Goal: Information Seeking & Learning: Understand process/instructions

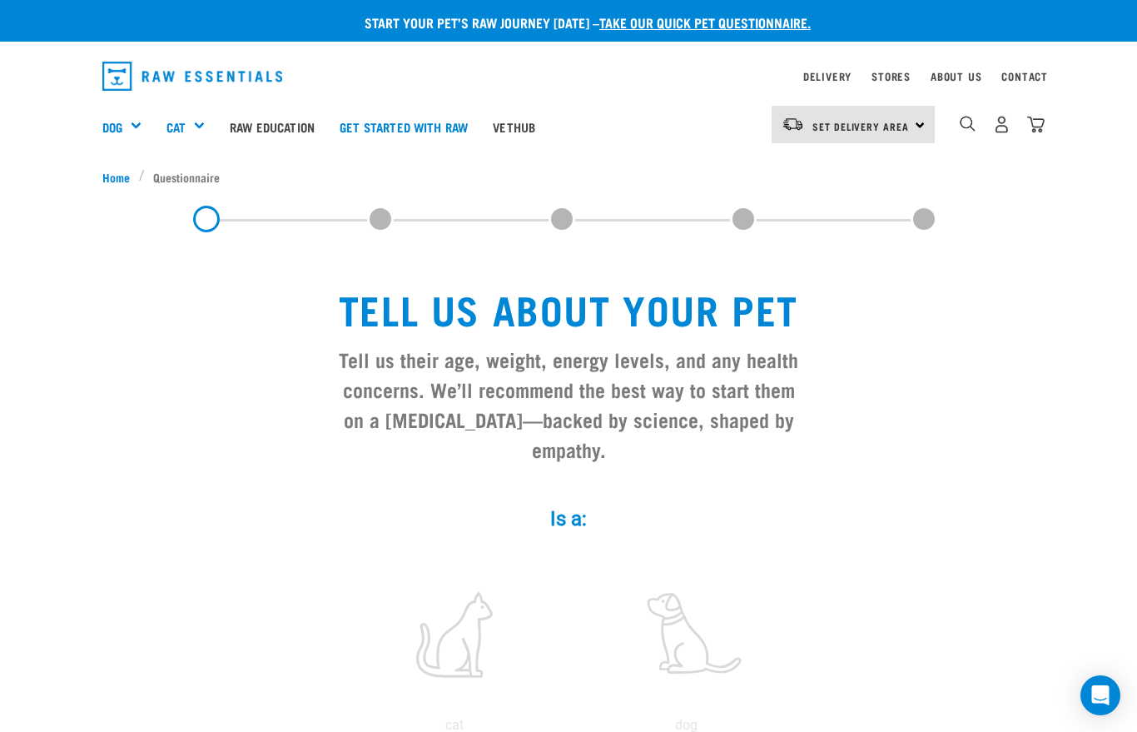
click at [275, 125] on link "Raw Education" at bounding box center [272, 126] width 110 height 67
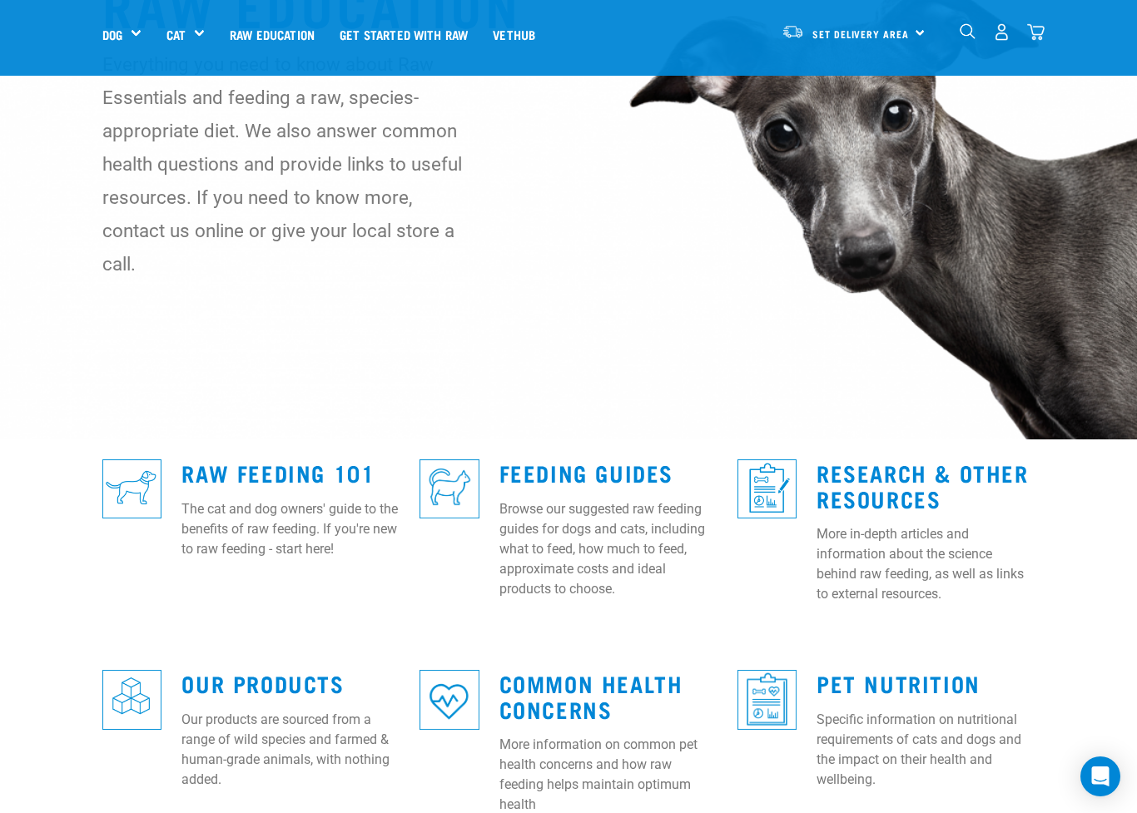
scroll to position [131, 0]
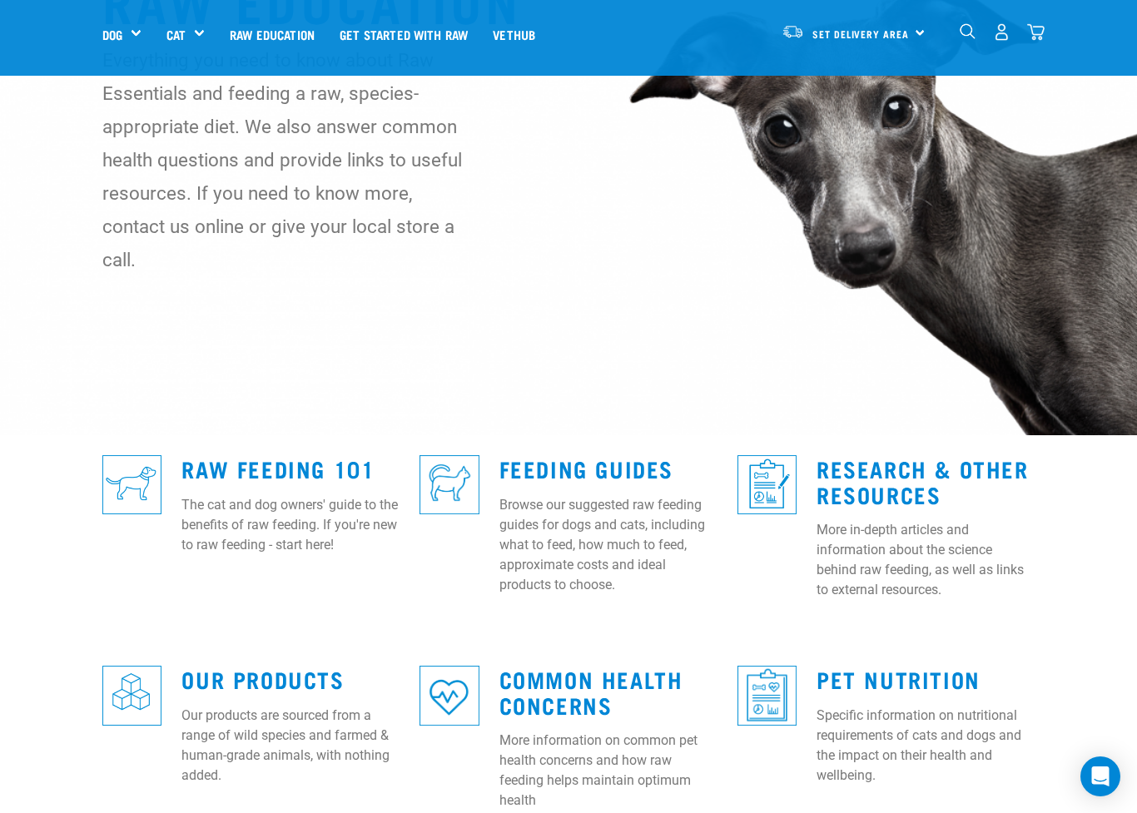
click at [545, 462] on link "Feeding Guides" at bounding box center [586, 468] width 174 height 12
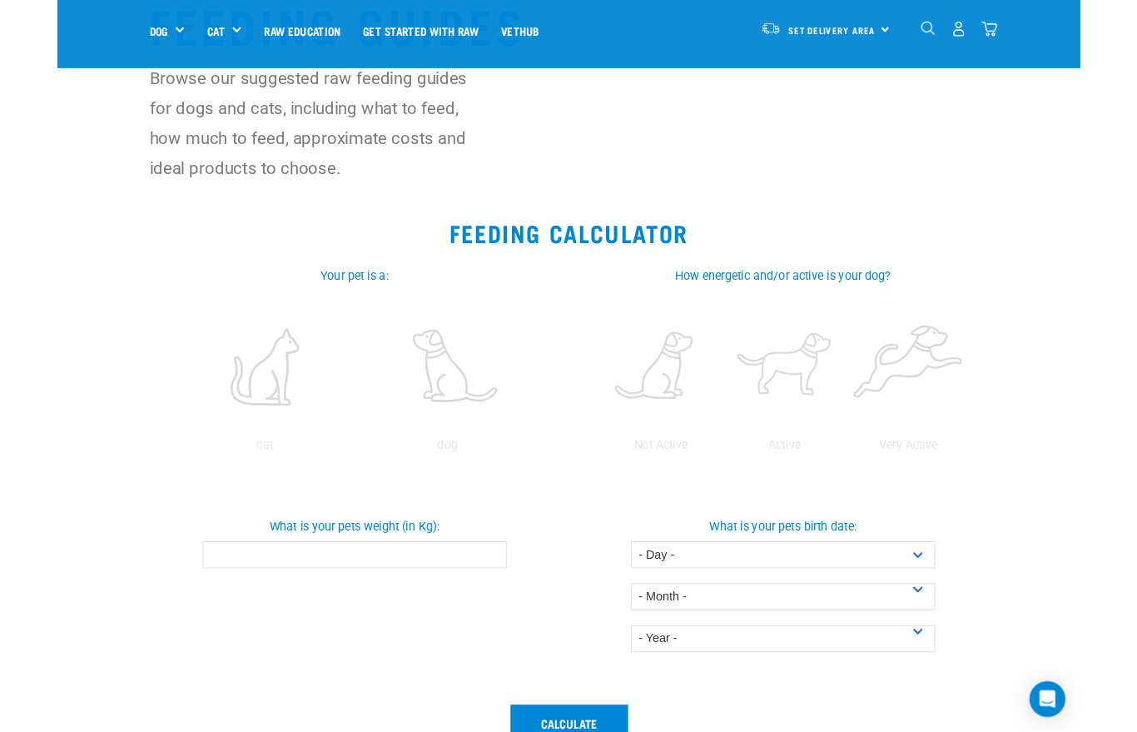
scroll to position [103, 0]
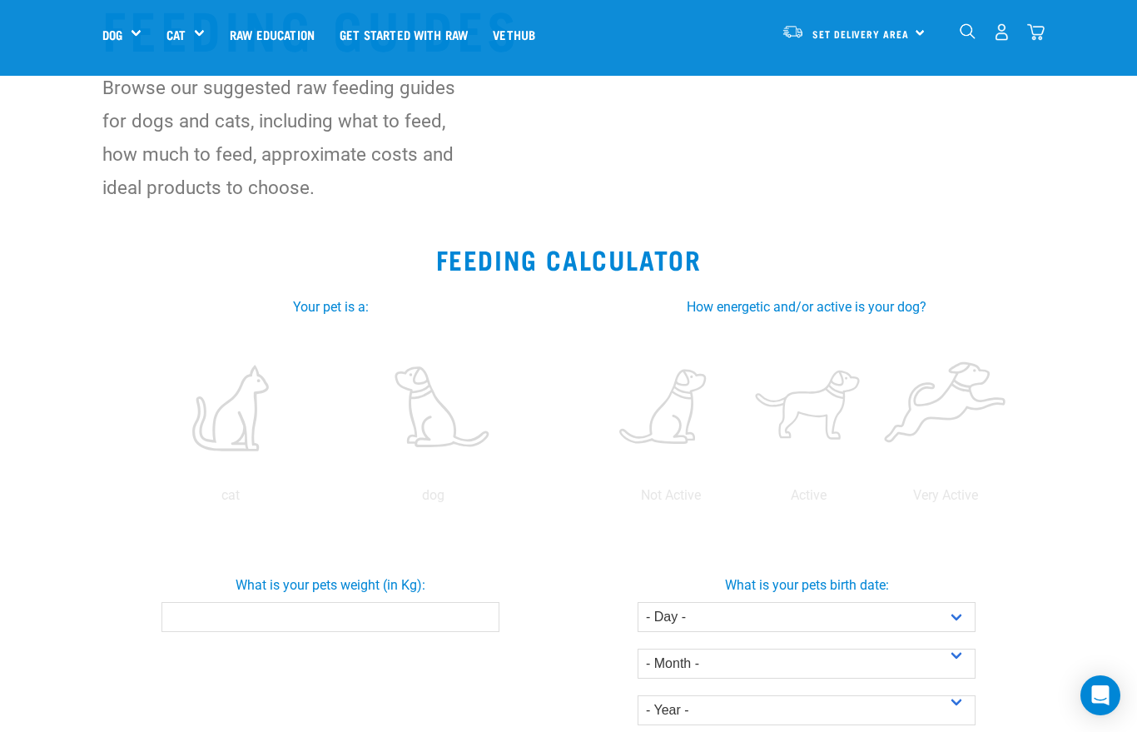
click at [240, 414] on label at bounding box center [230, 407] width 196 height 141
click at [129, 499] on input "radio" at bounding box center [129, 499] width 0 height 0
radio input "true"
click at [218, 625] on input "What is your pets weight (in Kg):" at bounding box center [330, 617] width 338 height 30
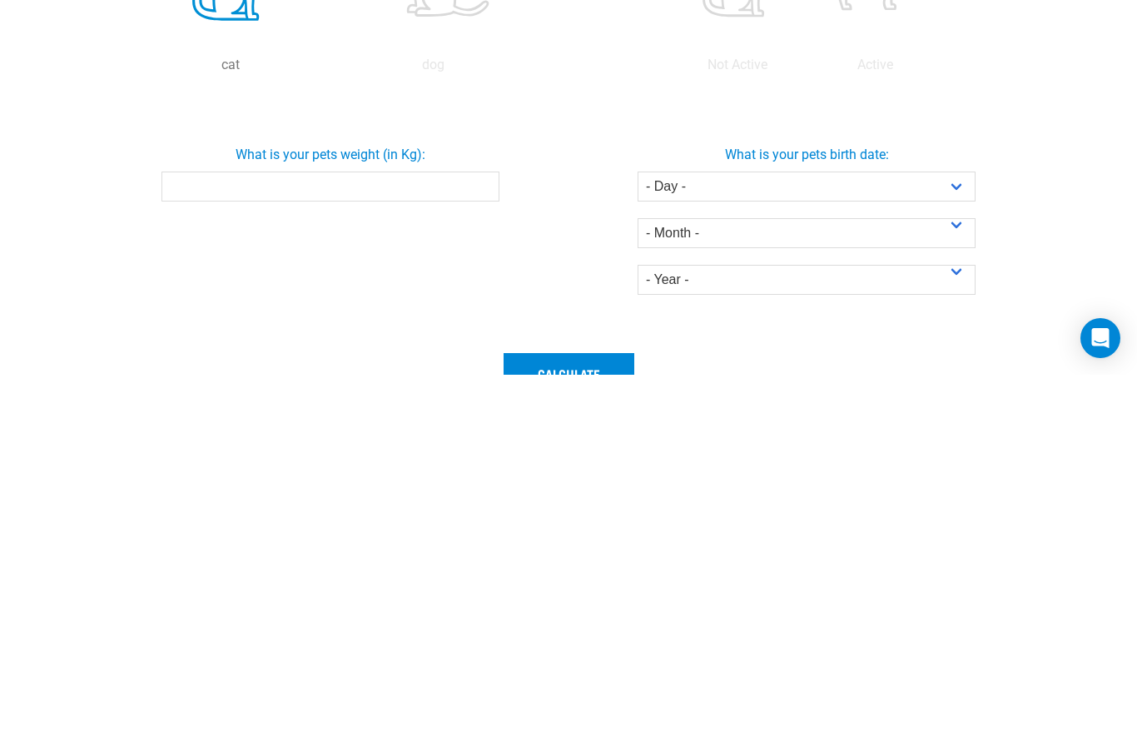
type input "3"
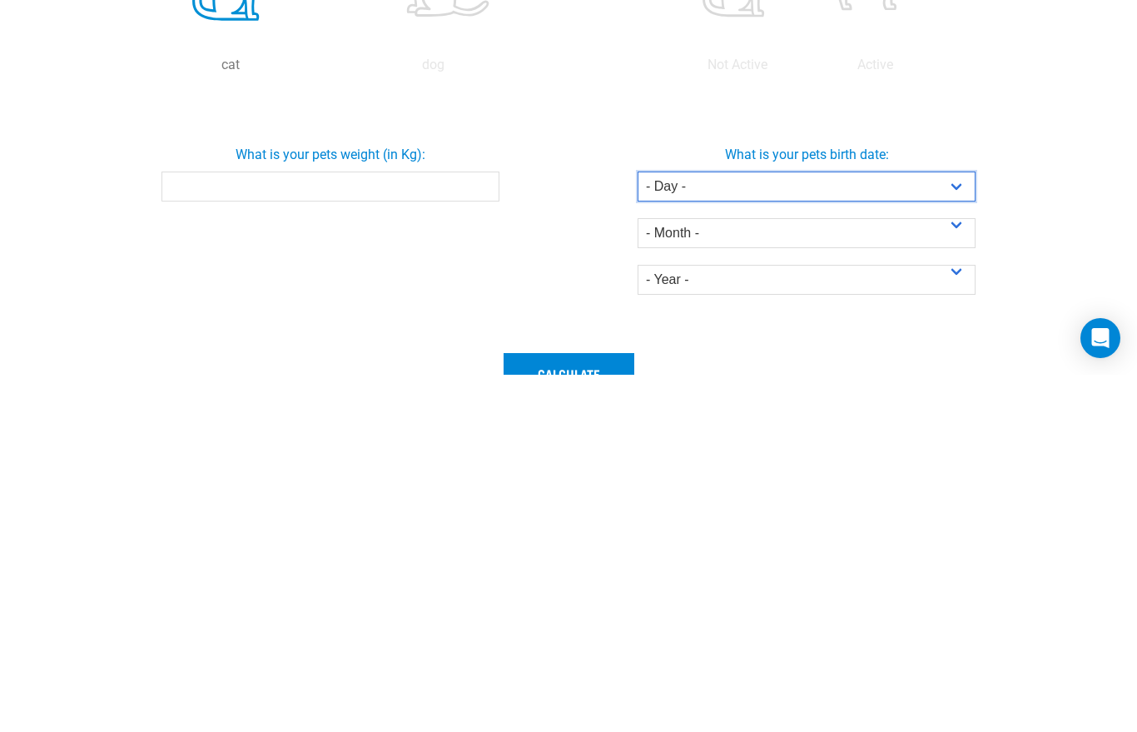
click at [955, 528] on select "- Day - 1 2 3 4 5 6 7 8 9 10 11 12 13 14 15 16 17 18 19 20 21 22 23 24 25 26 27" at bounding box center [807, 543] width 338 height 30
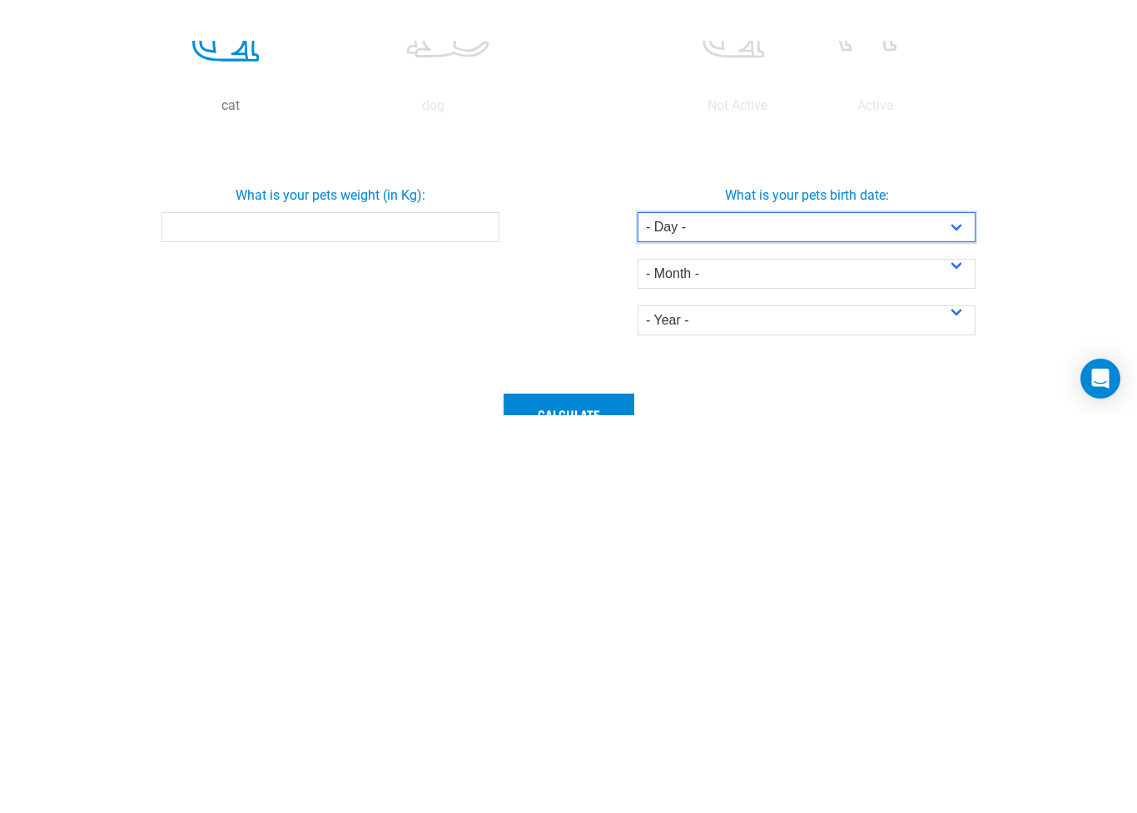
scroll to position [533, 0]
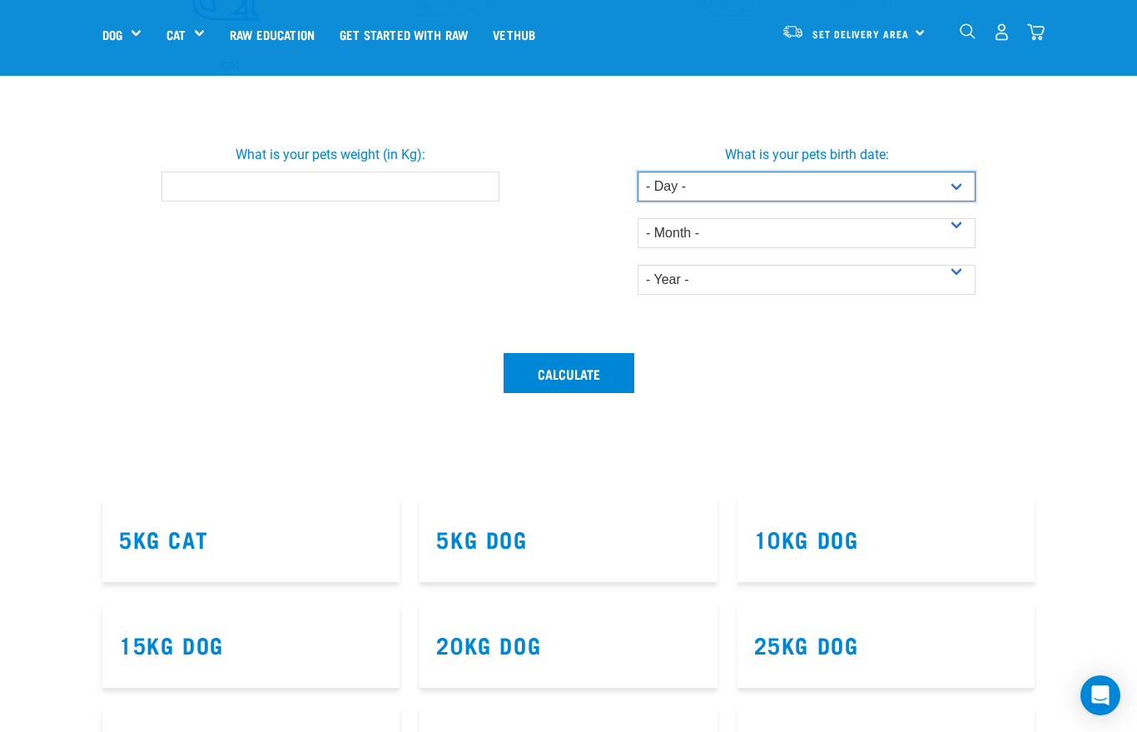
select select "7"
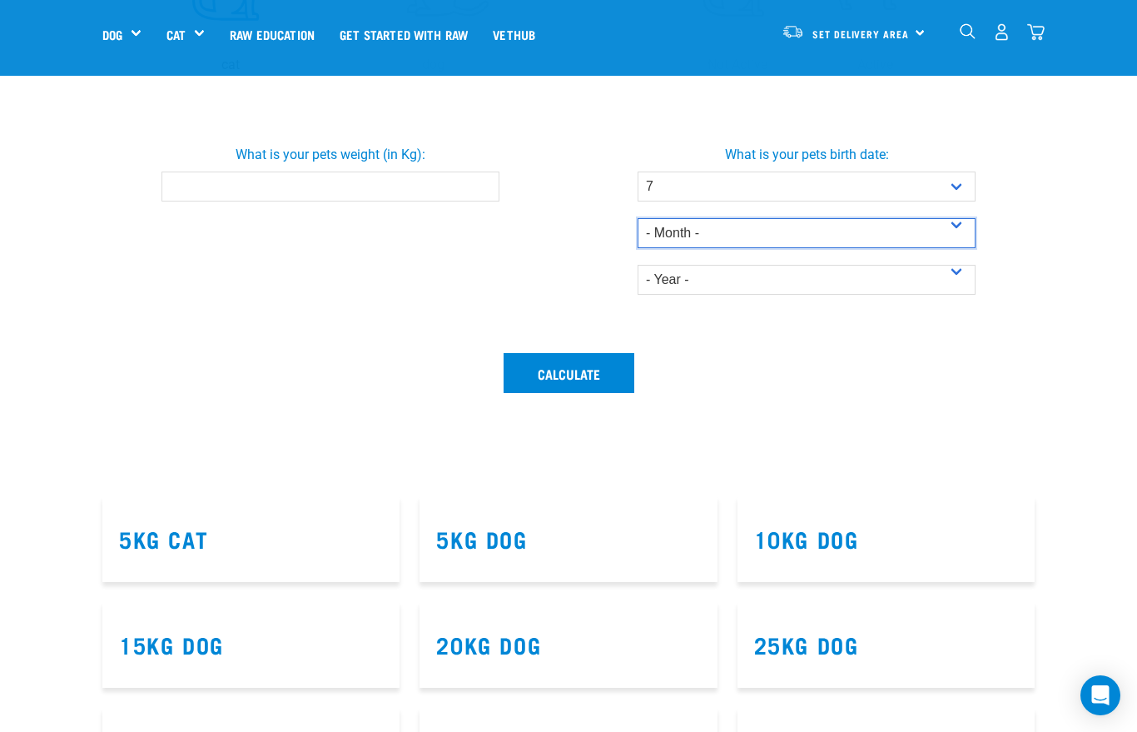
click at [779, 235] on select "- Month - January February March April May June July August September October N…" at bounding box center [807, 233] width 338 height 30
select select "March"
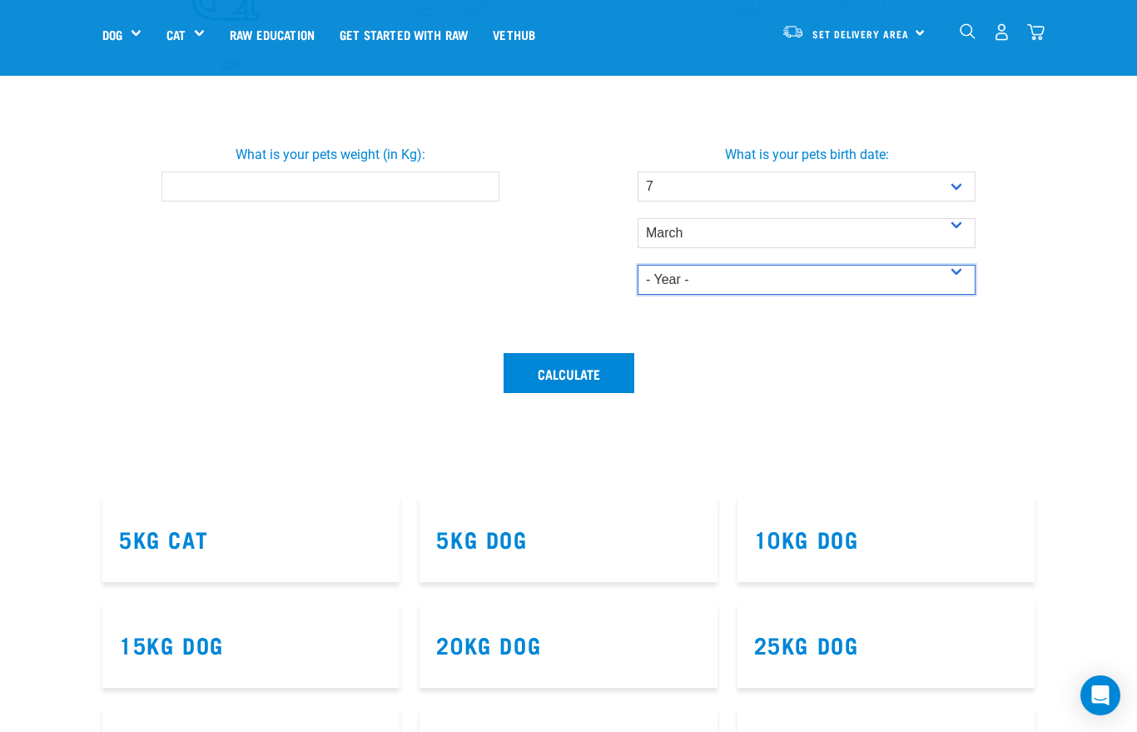
click at [819, 287] on select "- Year - 2025 2024 2023 2022 2021 2020 2019 2018 2017 2016 2015 2014" at bounding box center [807, 280] width 338 height 30
select select "2025"
click at [583, 376] on button "Calculate" at bounding box center [569, 373] width 131 height 40
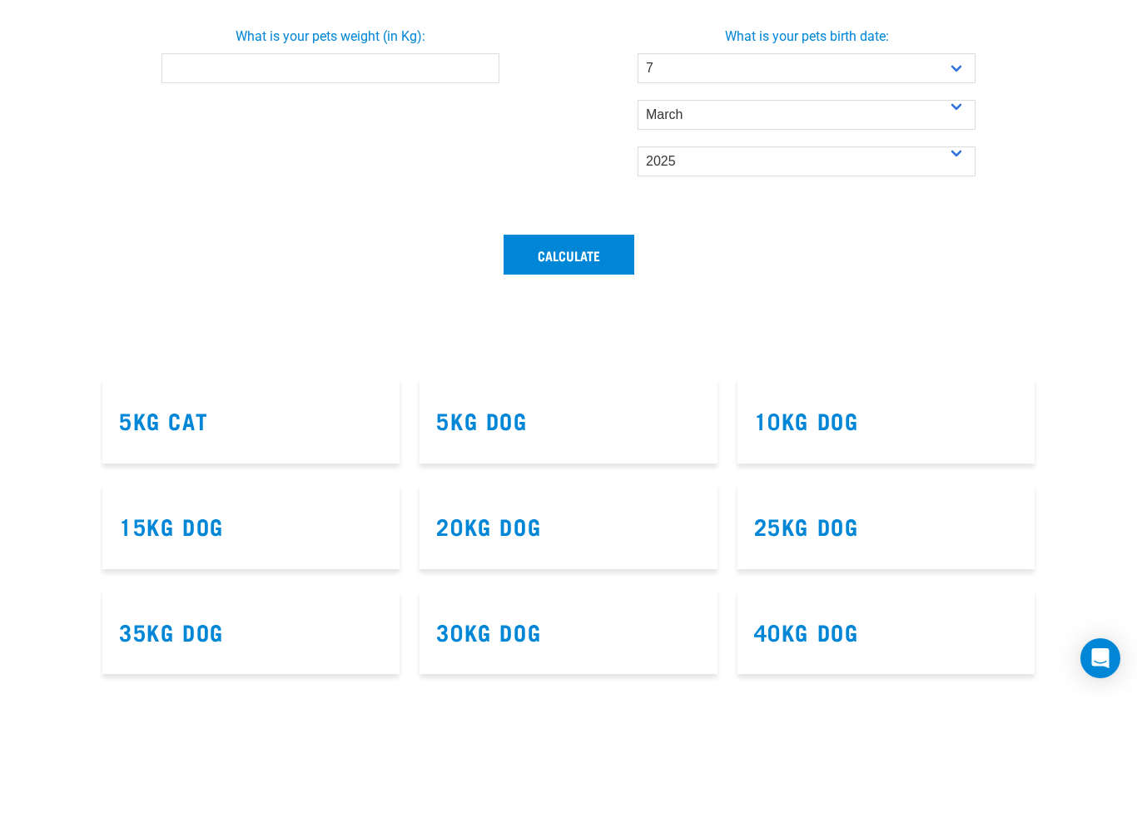
click at [581, 353] on button "Calculate" at bounding box center [569, 373] width 131 height 40
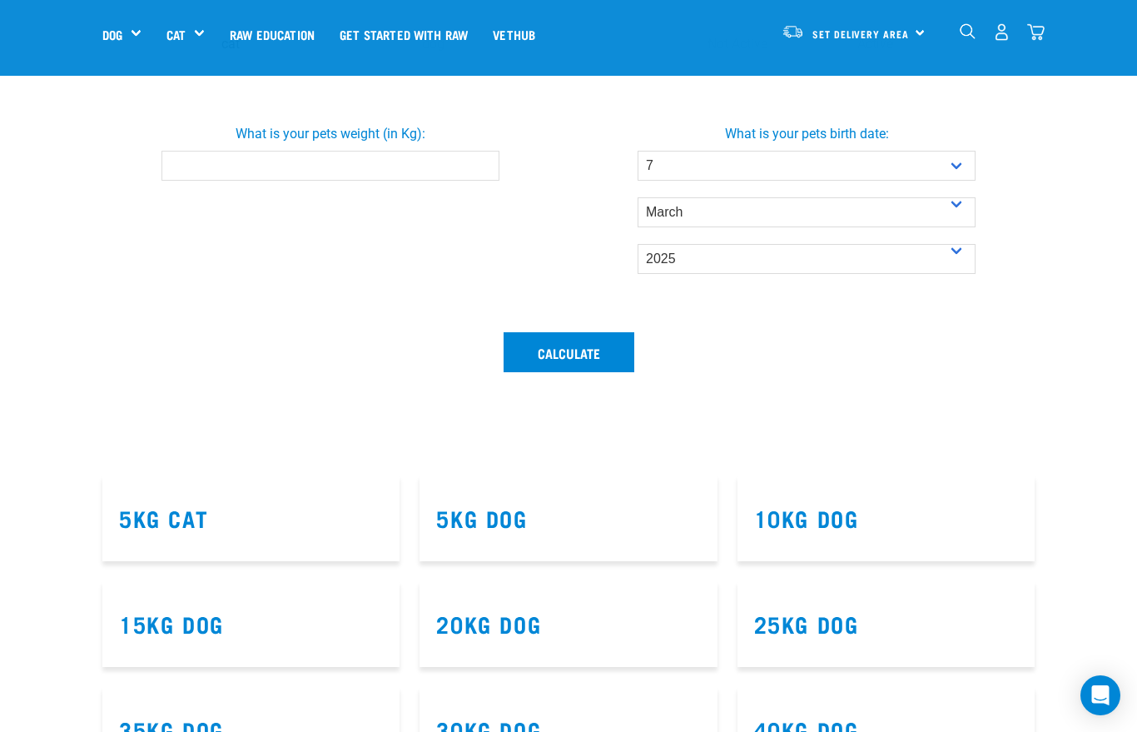
scroll to position [540, 0]
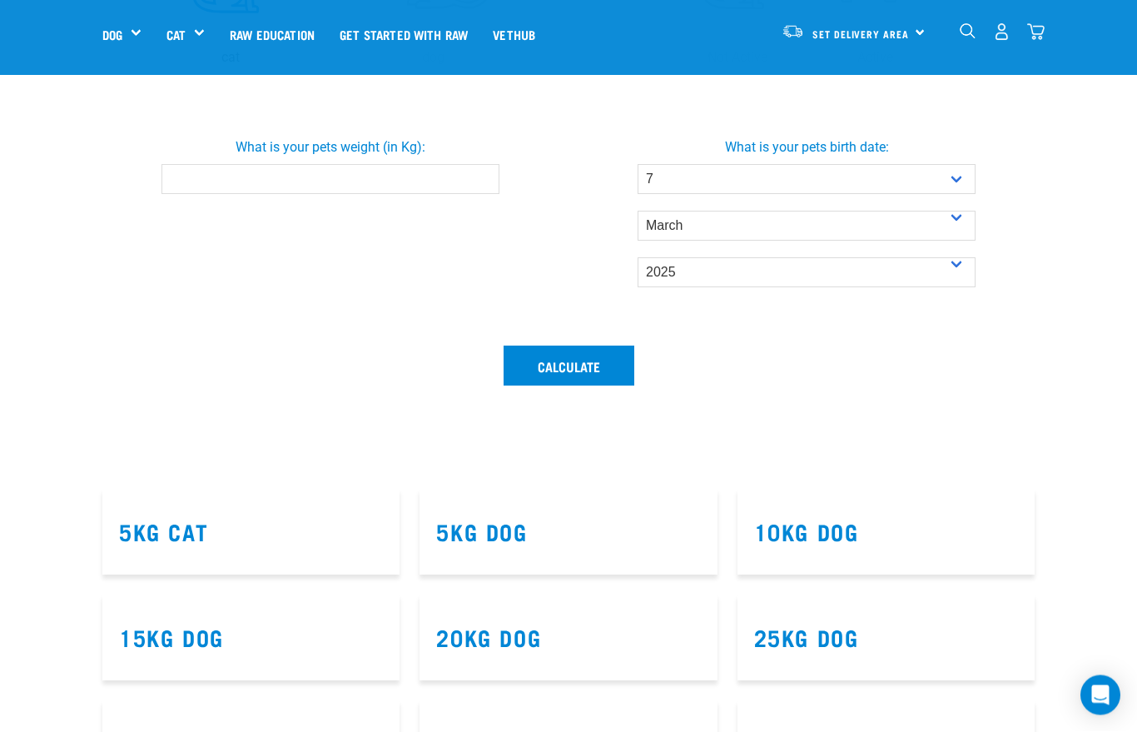
click at [153, 538] on link "5kg Cat" at bounding box center [163, 531] width 89 height 12
